Goal: Task Accomplishment & Management: Manage account settings

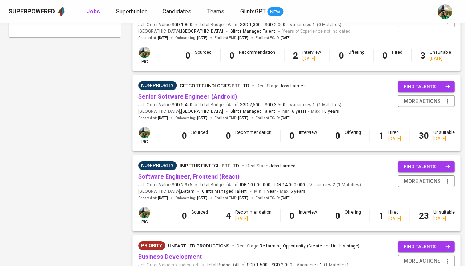
scroll to position [432, 0]
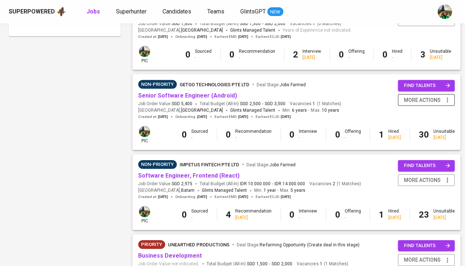
click at [445, 96] on icon "button" at bounding box center [446, 99] width 7 height 7
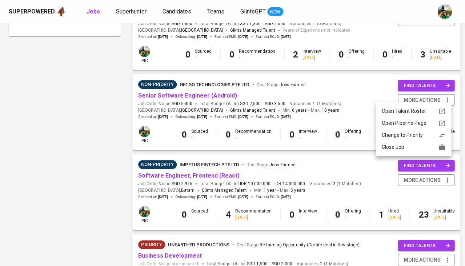
click at [418, 147] on div "Close Job" at bounding box center [413, 147] width 64 height 8
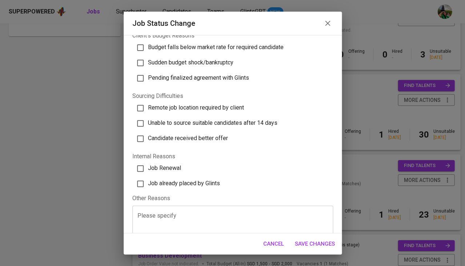
scroll to position [196, 0]
click at [196, 180] on span "Job already placed by Glints" at bounding box center [184, 183] width 72 height 7
click at [148, 176] on input "Job already placed by Glints" at bounding box center [140, 183] width 15 height 15
checkbox input "true"
click at [308, 241] on span "Save Changes" at bounding box center [315, 243] width 40 height 9
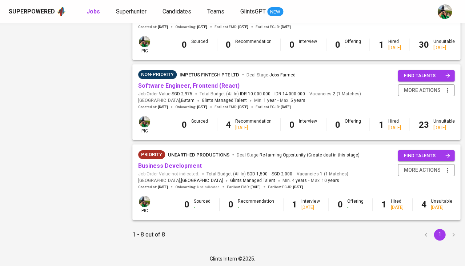
scroll to position [521, 0]
click at [178, 165] on link "Business Development" at bounding box center [170, 165] width 64 height 7
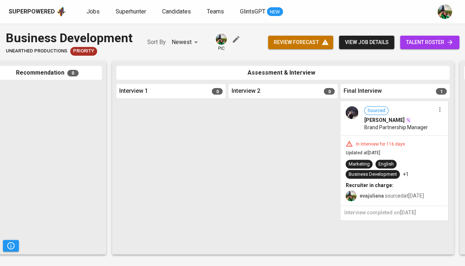
scroll to position [0, 216]
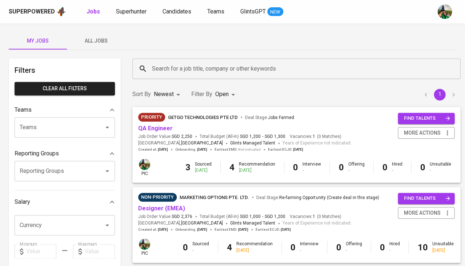
scroll to position [442, 0]
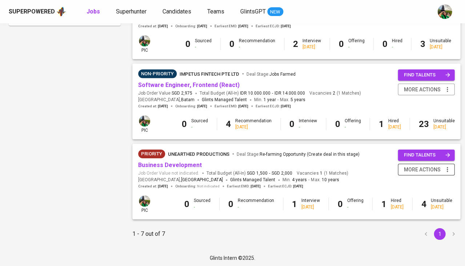
click at [447, 169] on button "more actions" at bounding box center [425, 169] width 57 height 12
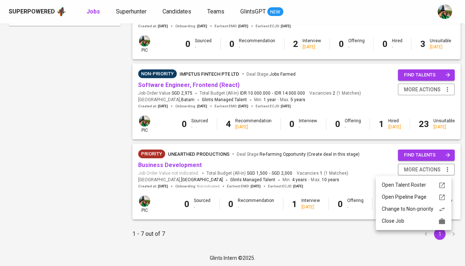
click at [421, 218] on div "Close Job" at bounding box center [413, 221] width 64 height 8
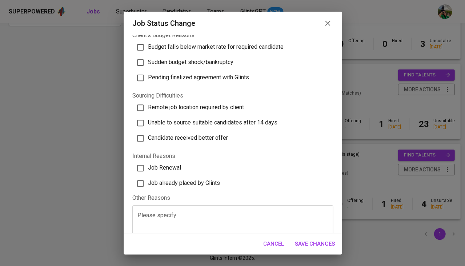
scroll to position [196, 0]
click at [197, 180] on span "Job already placed by Glints" at bounding box center [184, 183] width 72 height 7
click at [148, 176] on input "Job already placed by Glints" at bounding box center [140, 183] width 15 height 15
checkbox input "true"
click at [311, 246] on span "Save Changes" at bounding box center [315, 243] width 40 height 9
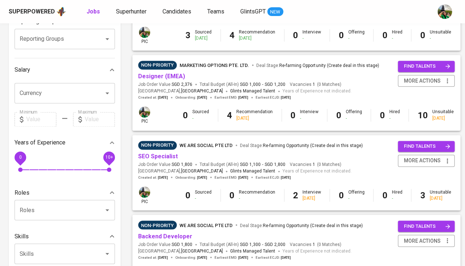
scroll to position [138, 0]
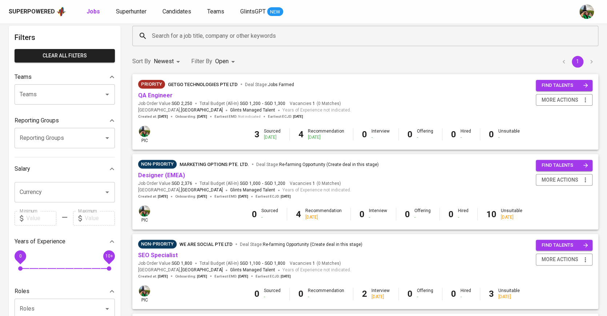
scroll to position [19, 0]
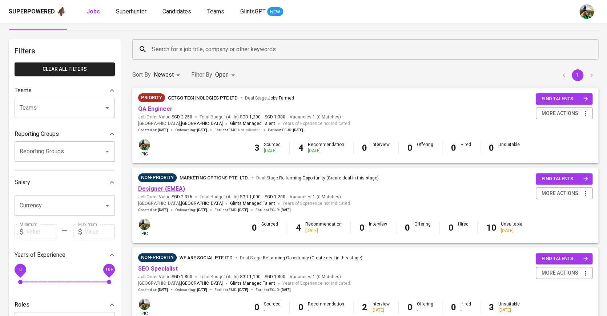
click at [165, 190] on link "Designer (EMEA)" at bounding box center [161, 188] width 47 height 7
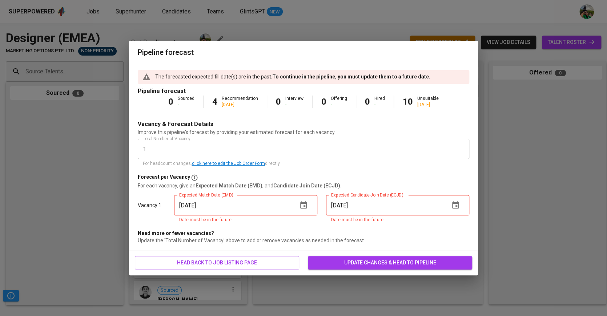
click at [305, 205] on icon "button" at bounding box center [303, 205] width 9 height 9
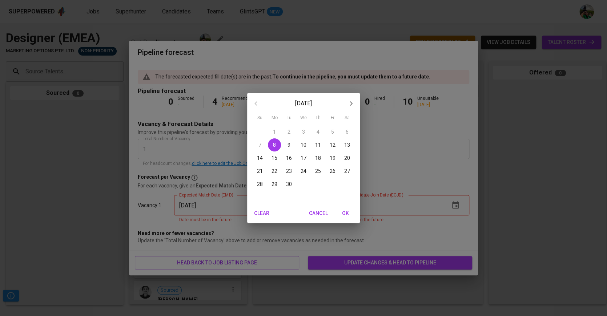
click at [346, 216] on span "OK" at bounding box center [344, 213] width 17 height 9
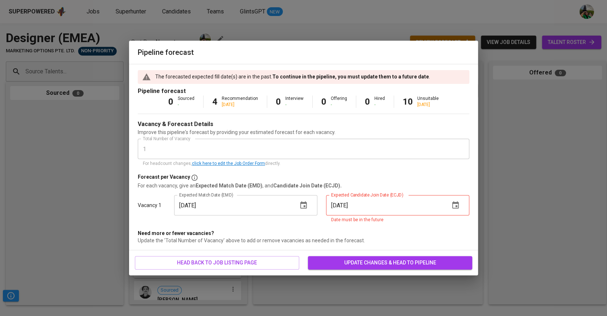
type input "[DATE]"
click at [456, 204] on icon "button" at bounding box center [455, 204] width 7 height 7
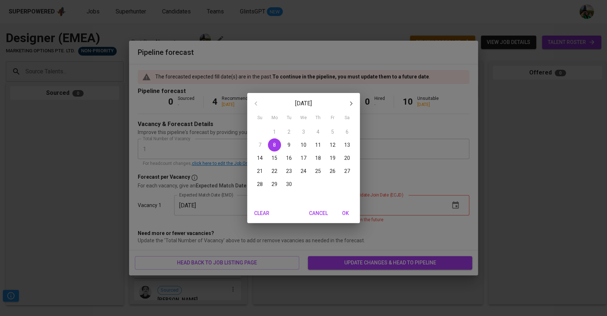
click at [346, 217] on span "OK" at bounding box center [344, 213] width 17 height 9
type input "09/08/2025"
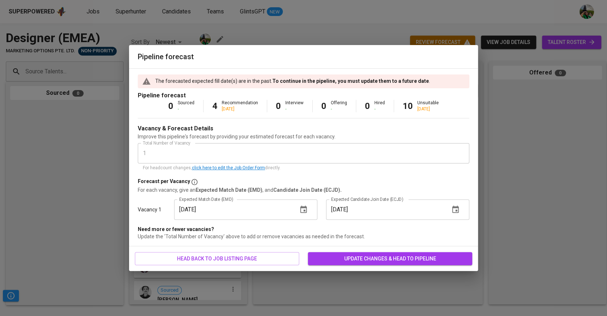
click at [362, 256] on span "update changes & head to pipeline" at bounding box center [389, 258] width 153 height 9
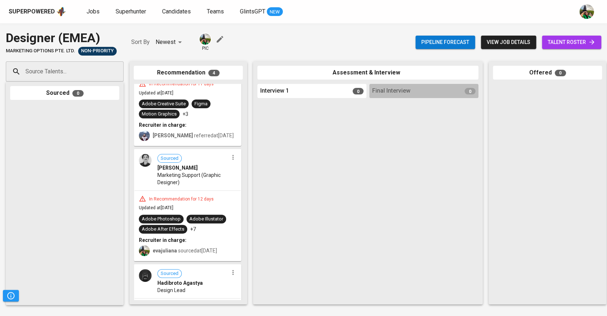
scroll to position [125, 0]
